Goal: Task Accomplishment & Management: Manage account settings

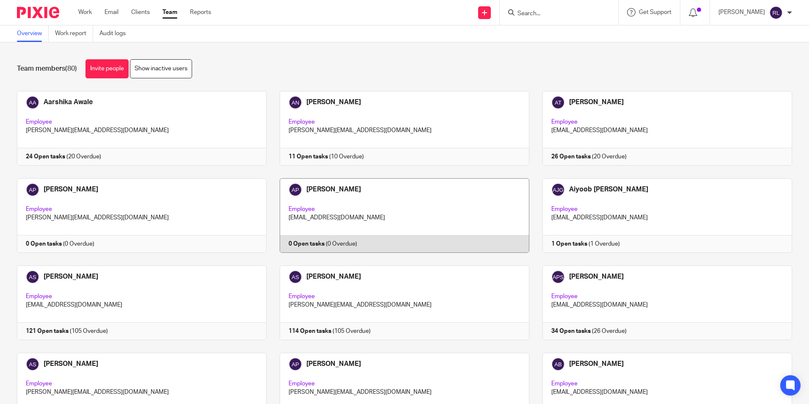
scroll to position [2060, 0]
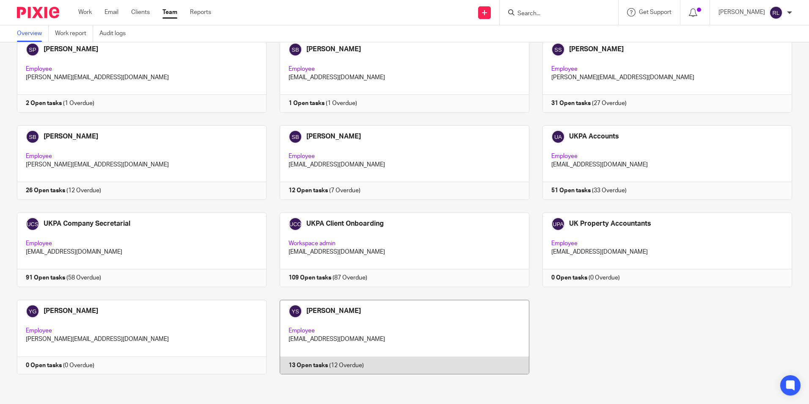
click at [350, 311] on link at bounding box center [398, 337] width 263 height 75
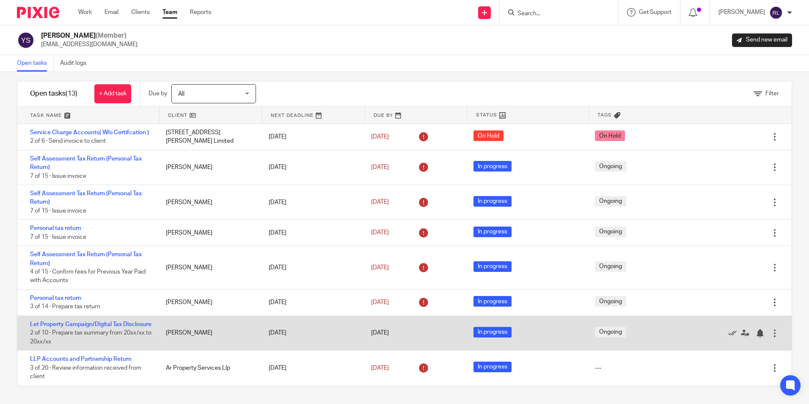
scroll to position [156, 0]
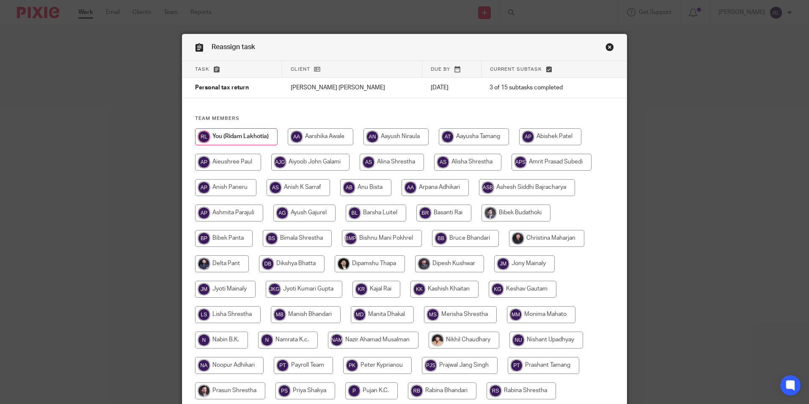
scroll to position [226, 0]
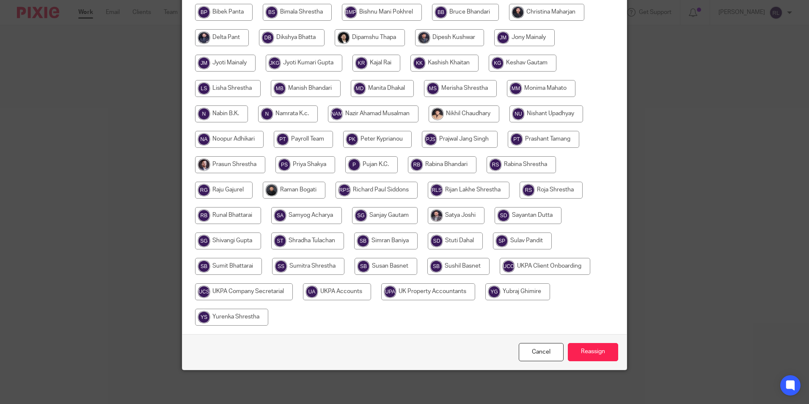
click at [241, 316] on input "radio" at bounding box center [231, 317] width 73 height 17
radio input "true"
click at [589, 354] on input "Reassign" at bounding box center [593, 352] width 50 height 18
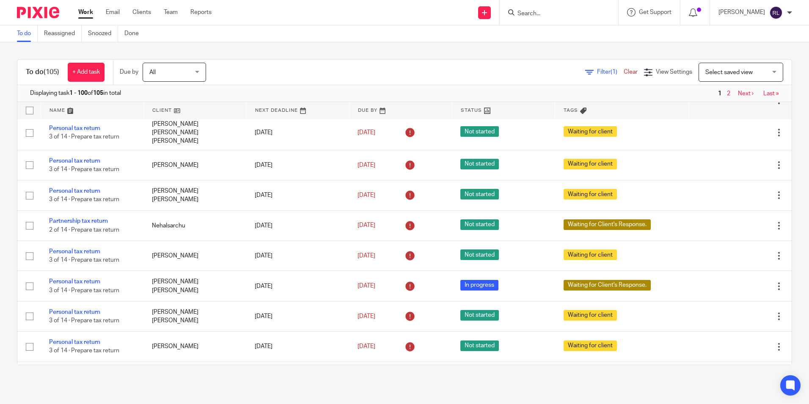
scroll to position [2432, 0]
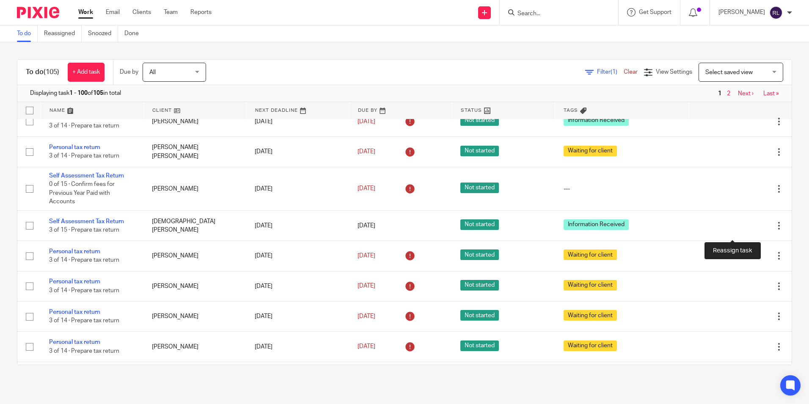
click at [746, 35] on icon at bounding box center [750, 31] width 8 height 8
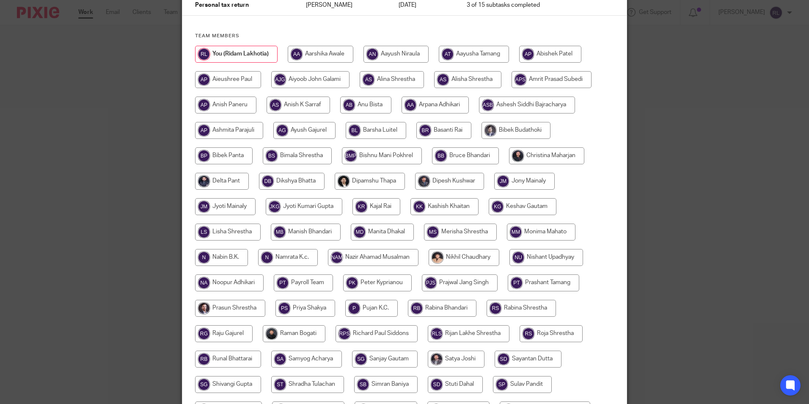
scroll to position [226, 0]
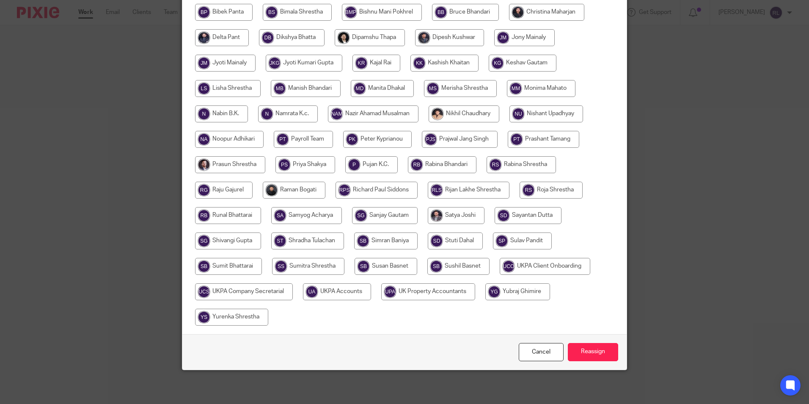
click at [236, 317] on input "radio" at bounding box center [231, 317] width 73 height 17
radio input "true"
click at [594, 351] on input "Reassign" at bounding box center [593, 352] width 50 height 18
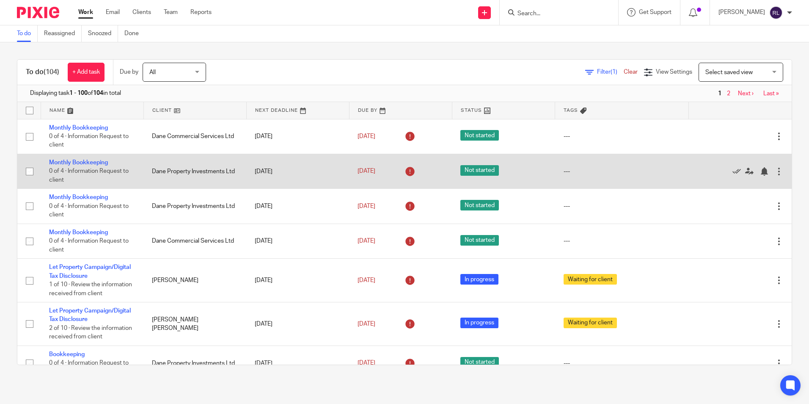
click at [578, 182] on td "---" at bounding box center [622, 171] width 134 height 35
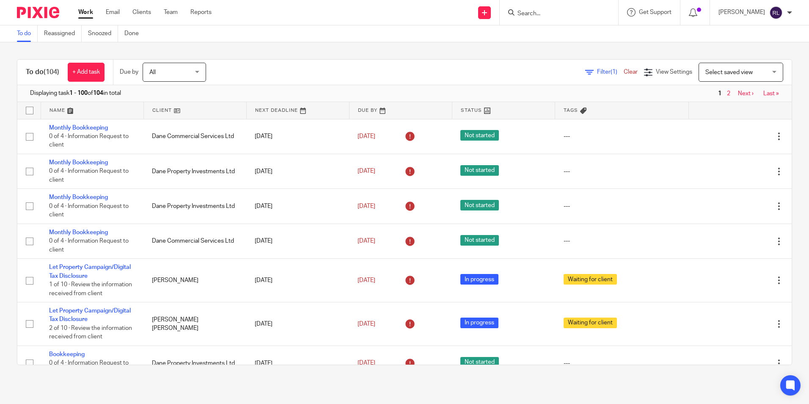
click at [544, 14] on input "Search" at bounding box center [555, 14] width 76 height 8
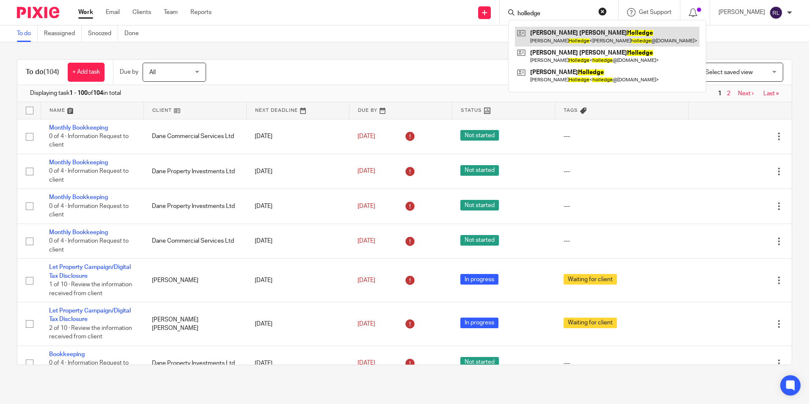
type input "holledge"
click at [575, 29] on link at bounding box center [607, 36] width 185 height 19
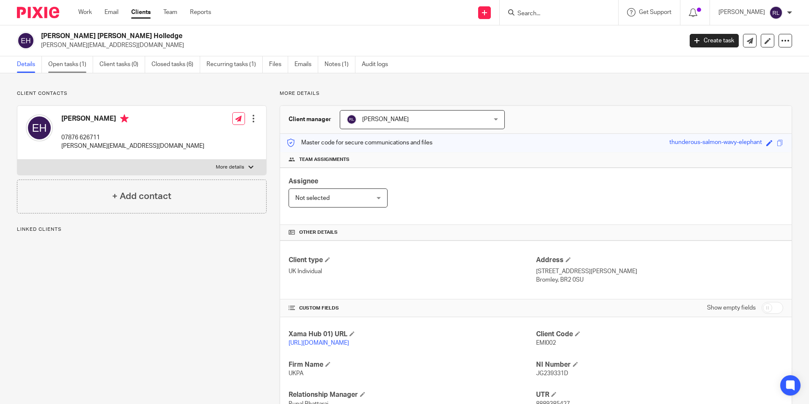
click at [71, 65] on link "Open tasks (1)" at bounding box center [70, 64] width 45 height 17
click at [79, 12] on link "Work" at bounding box center [85, 12] width 14 height 8
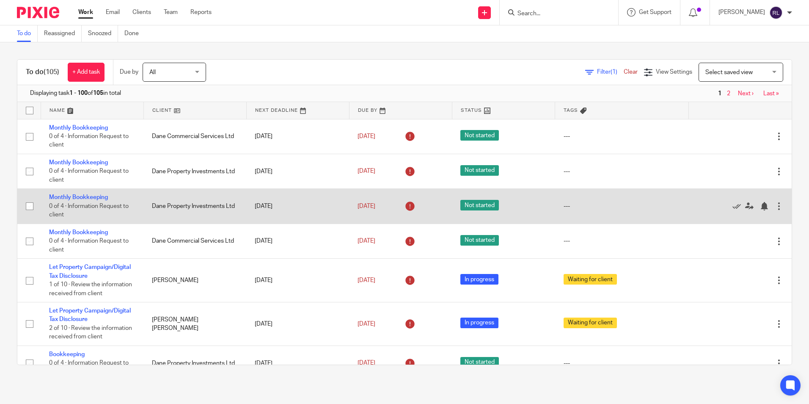
scroll to position [1471, 0]
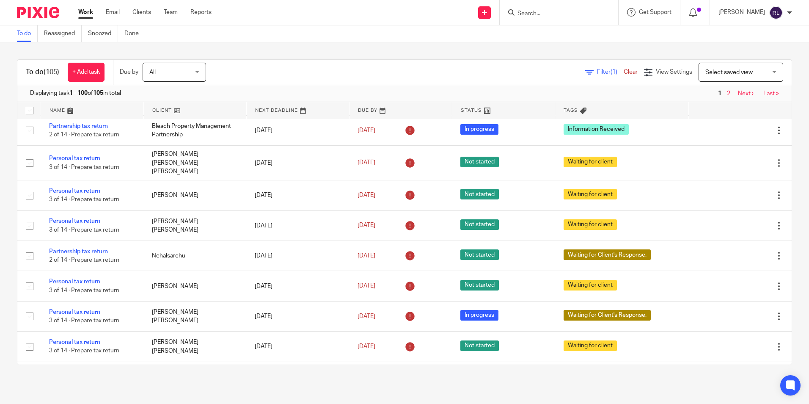
click at [97, 25] on link "Personal tax return" at bounding box center [74, 22] width 51 height 6
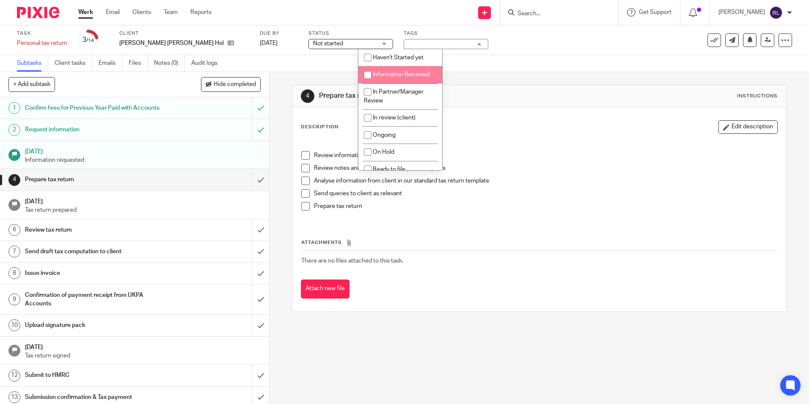
click at [418, 68] on li "Information Received" at bounding box center [401, 74] width 84 height 17
checkbox input "true"
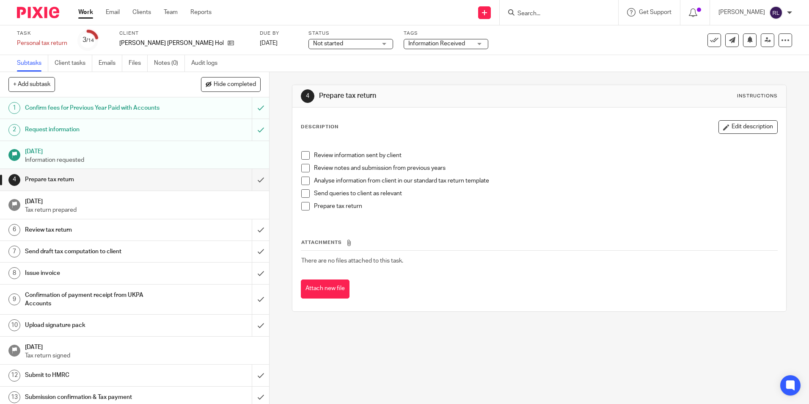
click at [494, 56] on div "Subtasks Client tasks Emails Files Notes (0) Audit logs" at bounding box center [404, 63] width 809 height 17
click at [313, 42] on span "Not started" at bounding box center [345, 43] width 64 height 9
click at [379, 69] on div "Subtasks Client tasks Emails Files Notes (0) Audit logs" at bounding box center [404, 63] width 809 height 17
click at [765, 41] on icon at bounding box center [768, 40] width 6 height 6
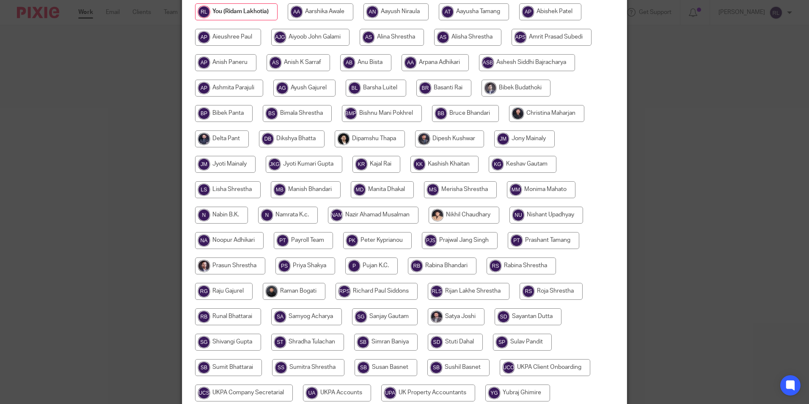
scroll to position [226, 0]
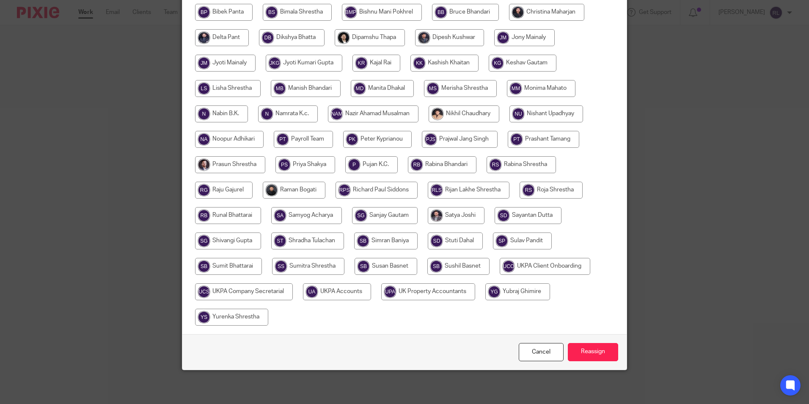
click at [548, 143] on input "radio" at bounding box center [544, 139] width 72 height 17
radio input "true"
click at [590, 348] on input "Reassign" at bounding box center [593, 352] width 50 height 18
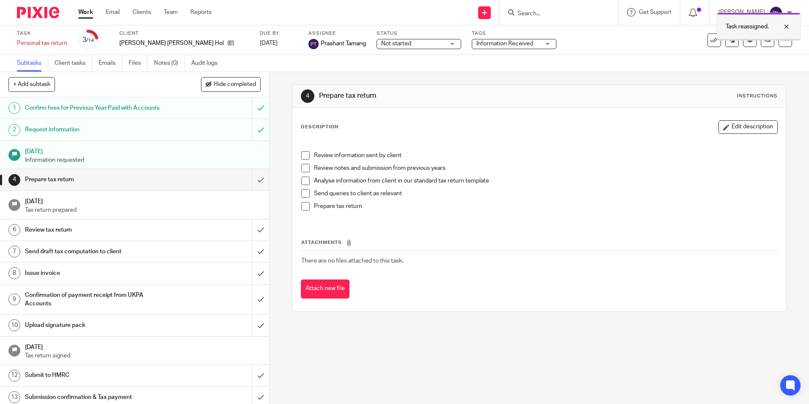
click at [787, 26] on div at bounding box center [780, 27] width 23 height 10
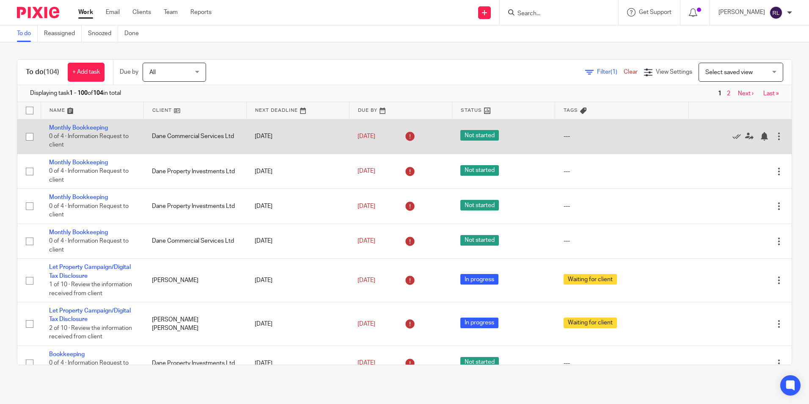
click at [693, 151] on td "Edit task Delete" at bounding box center [740, 136] width 103 height 35
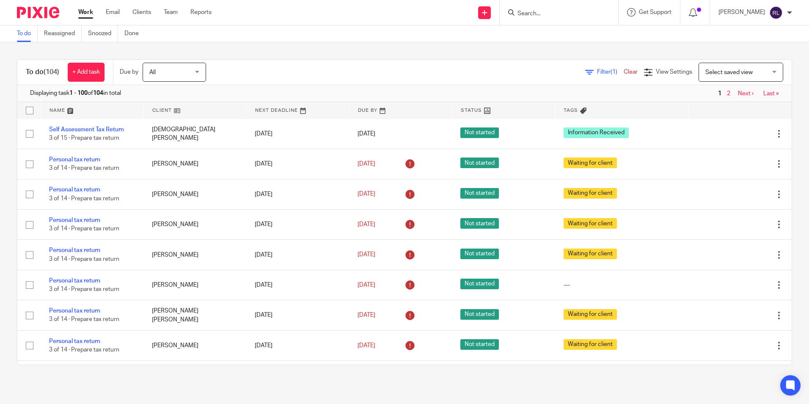
scroll to position [2536, 0]
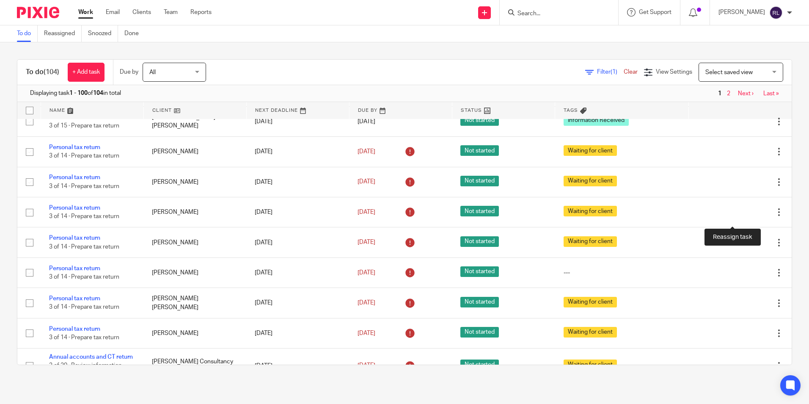
click at [746, 22] on icon at bounding box center [750, 17] width 8 height 8
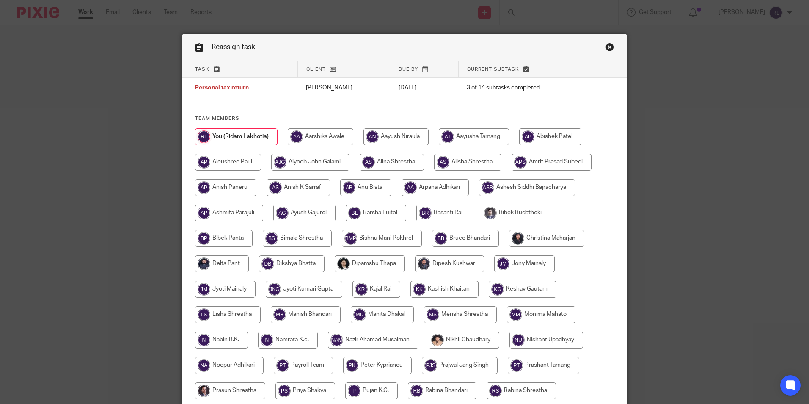
scroll to position [226, 0]
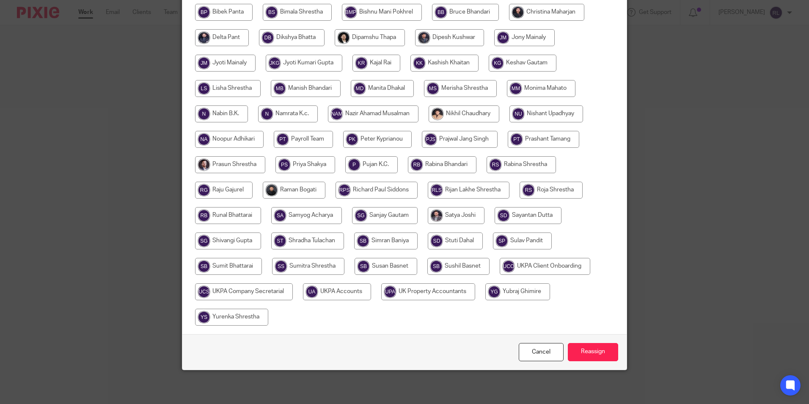
click at [253, 314] on input "radio" at bounding box center [231, 317] width 73 height 17
radio input "true"
click at [594, 353] on input "Reassign" at bounding box center [593, 352] width 50 height 18
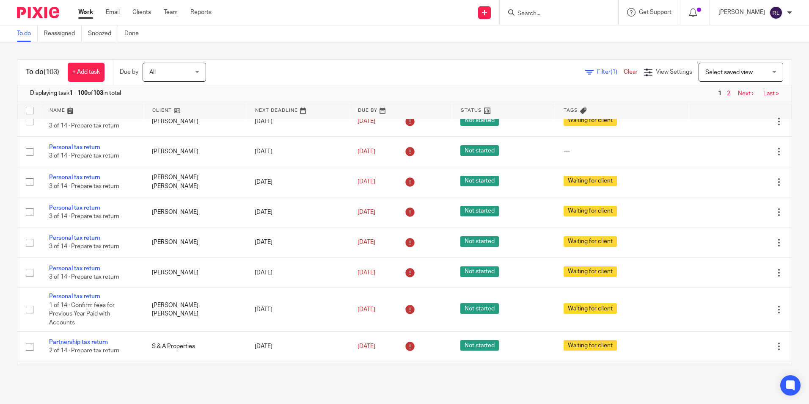
scroll to position [1778, 0]
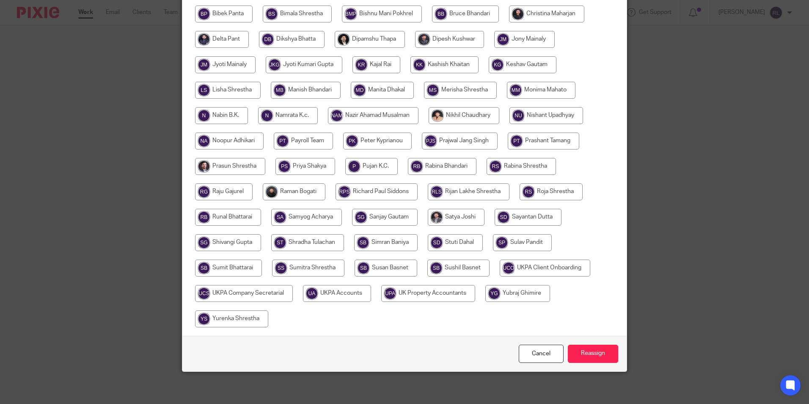
scroll to position [226, 0]
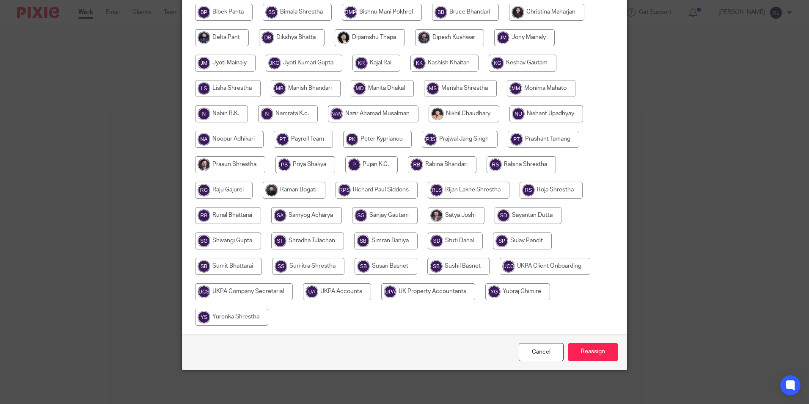
click at [240, 308] on div at bounding box center [404, 118] width 419 height 432
click at [248, 315] on input "radio" at bounding box center [231, 317] width 73 height 17
radio input "true"
click at [590, 346] on input "Reassign" at bounding box center [593, 352] width 50 height 18
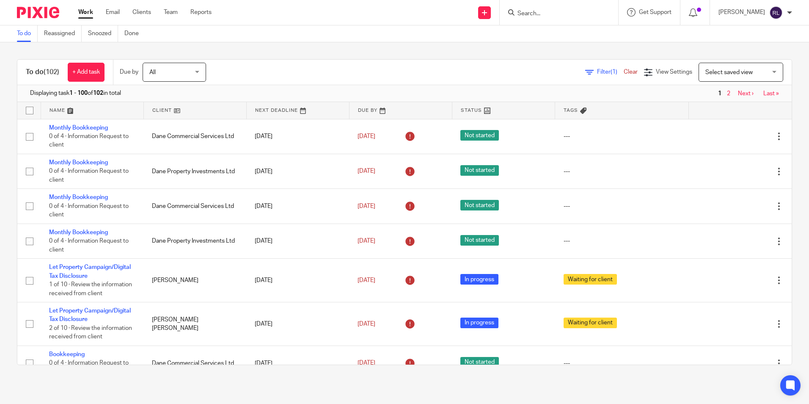
click at [544, 11] on input "Search" at bounding box center [555, 14] width 76 height 8
click at [535, 13] on input "Search" at bounding box center [555, 14] width 76 height 8
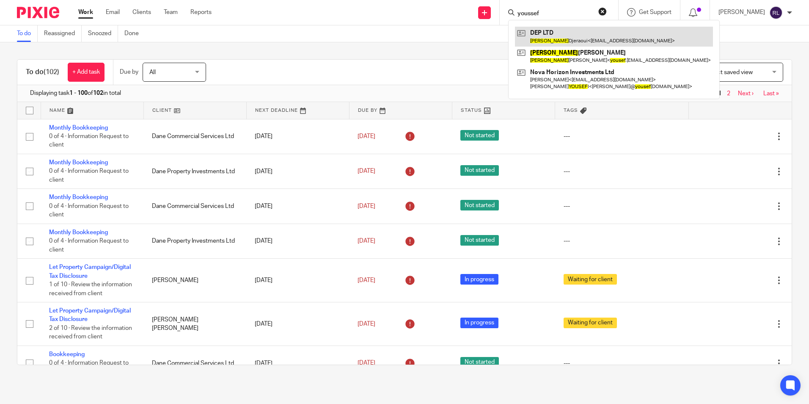
type input "youssef"
click at [582, 35] on link at bounding box center [614, 36] width 198 height 19
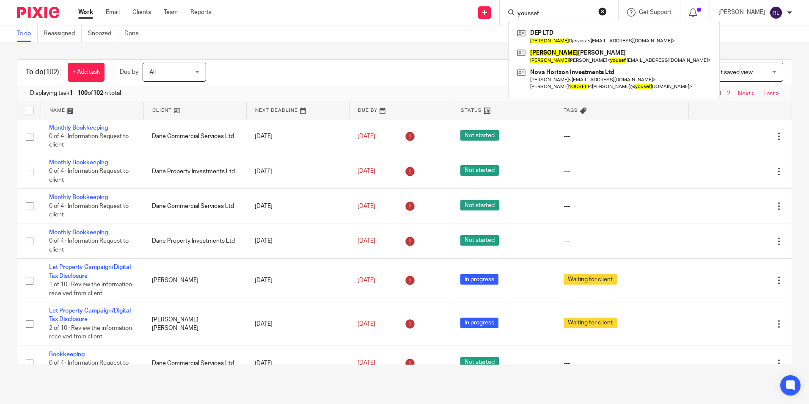
click at [85, 14] on link "Work" at bounding box center [85, 12] width 15 height 8
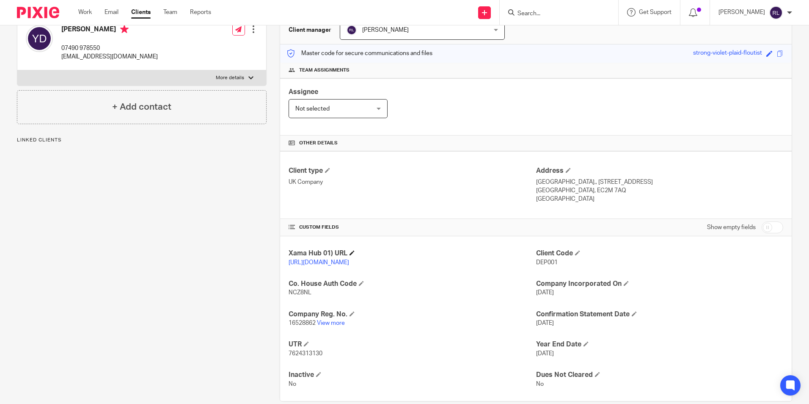
scroll to position [112, 0]
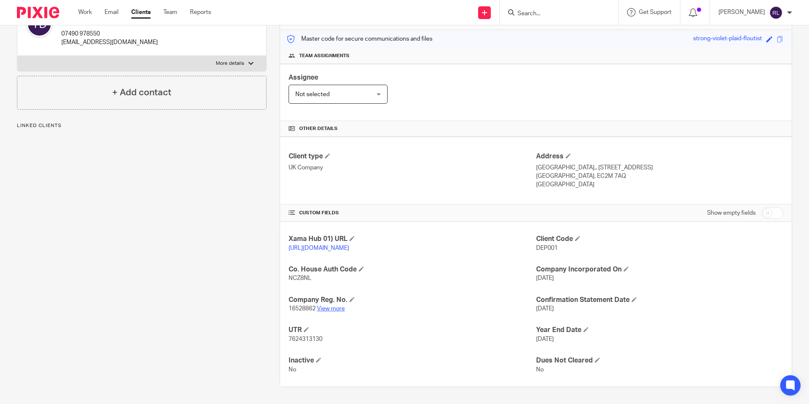
click at [325, 306] on link "View more" at bounding box center [331, 309] width 28 height 6
